Goal: Transaction & Acquisition: Download file/media

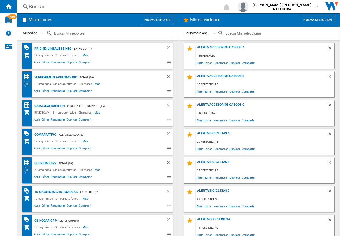
click at [52, 49] on div "Pricing lineales 3 neg" at bounding box center [52, 48] width 39 height 7
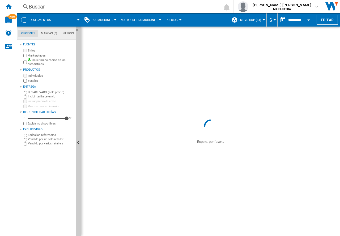
click at [60, 17] on span at bounding box center [69, 19] width 20 height 13
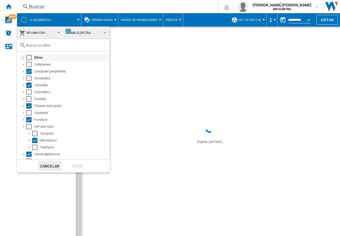
click at [28, 59] on div "Select" at bounding box center [28, 57] width 5 height 5
click at [29, 65] on div "Select" at bounding box center [28, 64] width 5 height 5
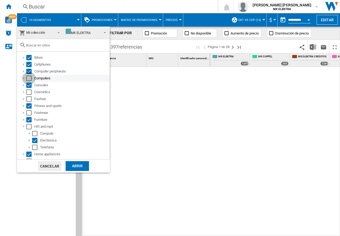
click at [27, 80] on div "Select" at bounding box center [28, 78] width 5 height 5
click at [28, 92] on div "Select" at bounding box center [28, 92] width 5 height 5
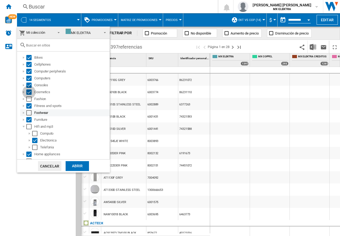
click at [30, 98] on div "Select" at bounding box center [28, 99] width 5 height 5
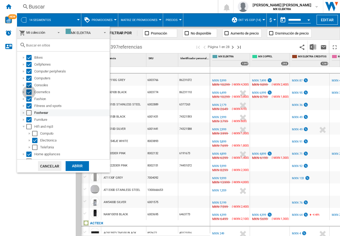
click at [30, 112] on div "Select" at bounding box center [28, 112] width 5 height 5
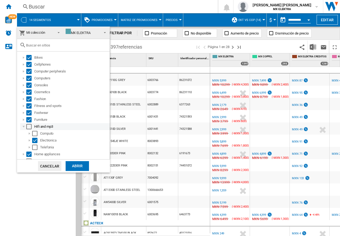
click at [28, 126] on div "Select" at bounding box center [28, 126] width 5 height 5
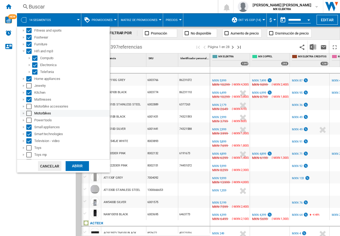
scroll to position [80, 0]
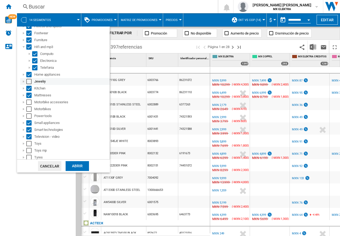
click at [31, 81] on div "Select" at bounding box center [28, 81] width 5 height 5
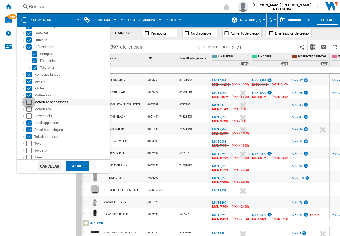
click at [29, 102] on div "Select" at bounding box center [28, 102] width 5 height 5
click at [29, 109] on div "Select" at bounding box center [28, 109] width 5 height 5
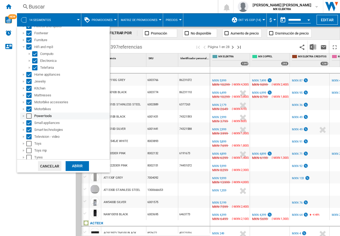
click at [30, 115] on div "Select" at bounding box center [28, 116] width 5 height 5
click at [29, 144] on div "Select" at bounding box center [28, 143] width 5 height 5
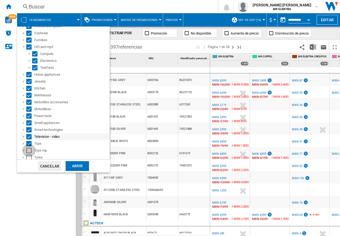
drag, startPoint x: 29, startPoint y: 152, endPoint x: 34, endPoint y: 135, distance: 17.6
click at [29, 152] on div "Select" at bounding box center [28, 150] width 5 height 5
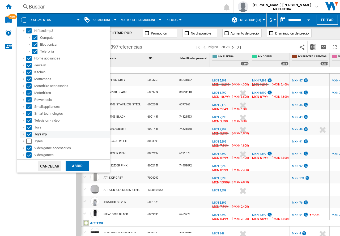
scroll to position [102, 0]
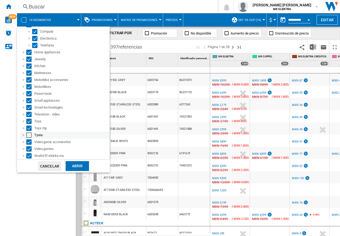
click at [28, 136] on div "Select" at bounding box center [28, 135] width 5 height 5
click at [68, 166] on div "Abrir" at bounding box center [77, 166] width 23 height 10
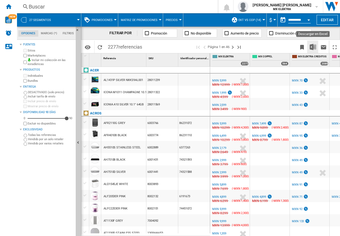
click at [318, 45] on button "Descargar en Excel" at bounding box center [313, 47] width 11 height 13
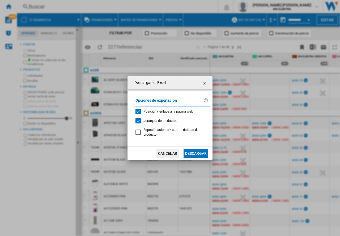
click at [205, 152] on button "Descargar" at bounding box center [196, 154] width 25 height 10
